Goal: Transaction & Acquisition: Download file/media

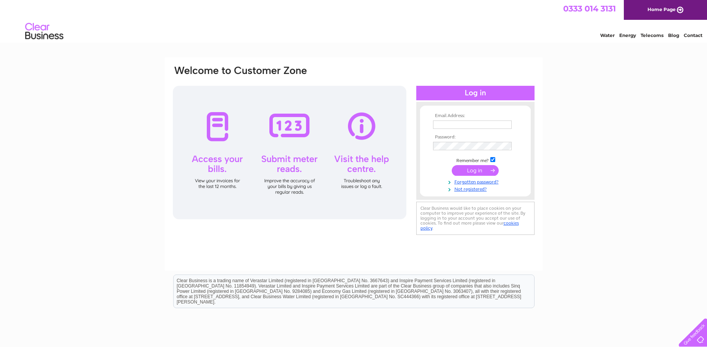
type input "samantha.jay@southribble.gov.uk"
click at [481, 172] on input "submit" at bounding box center [475, 170] width 47 height 11
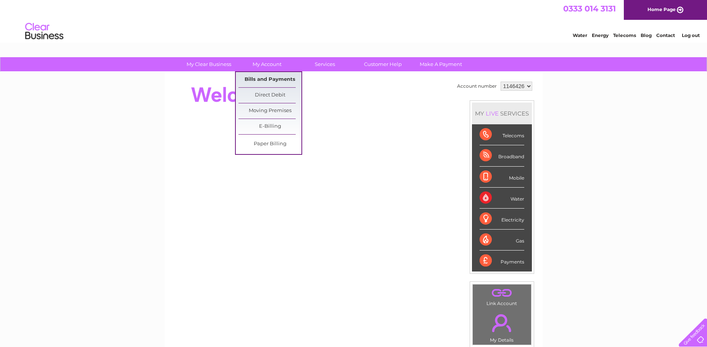
click at [266, 77] on link "Bills and Payments" at bounding box center [269, 79] width 63 height 15
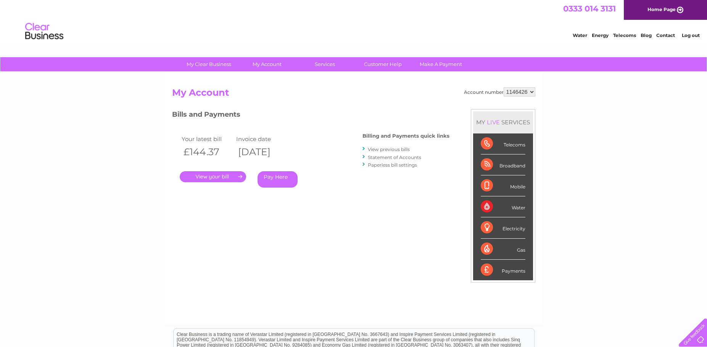
click at [221, 177] on link "." at bounding box center [213, 176] width 66 height 11
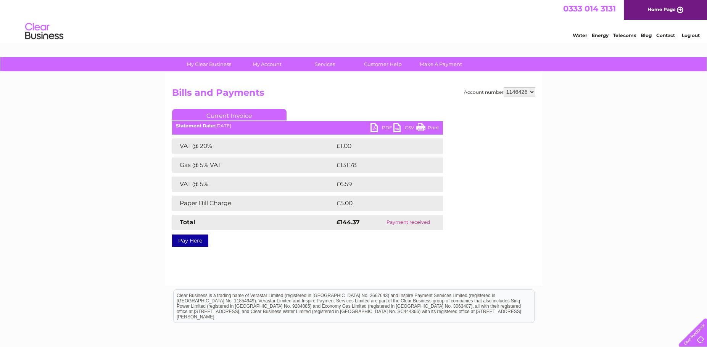
click at [382, 125] on link "PDF" at bounding box center [381, 128] width 23 height 11
click at [531, 95] on select "1146426 3023341" at bounding box center [520, 91] width 32 height 9
select select "3023341"
click at [504, 87] on select "1146426 3023341" at bounding box center [520, 91] width 32 height 9
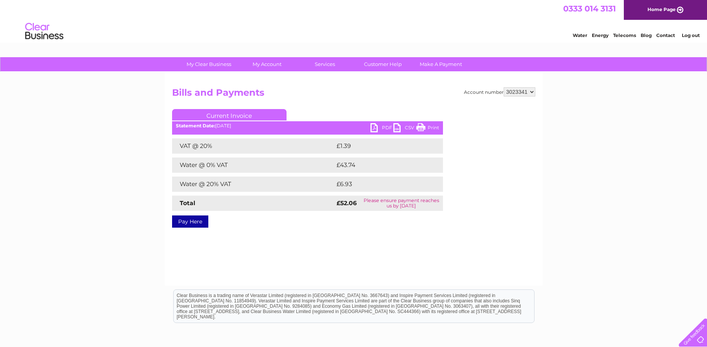
click at [377, 130] on link "PDF" at bounding box center [381, 128] width 23 height 11
click at [257, 116] on link "Current Invoice" at bounding box center [229, 114] width 114 height 11
